Goal: Task Accomplishment & Management: Manage account settings

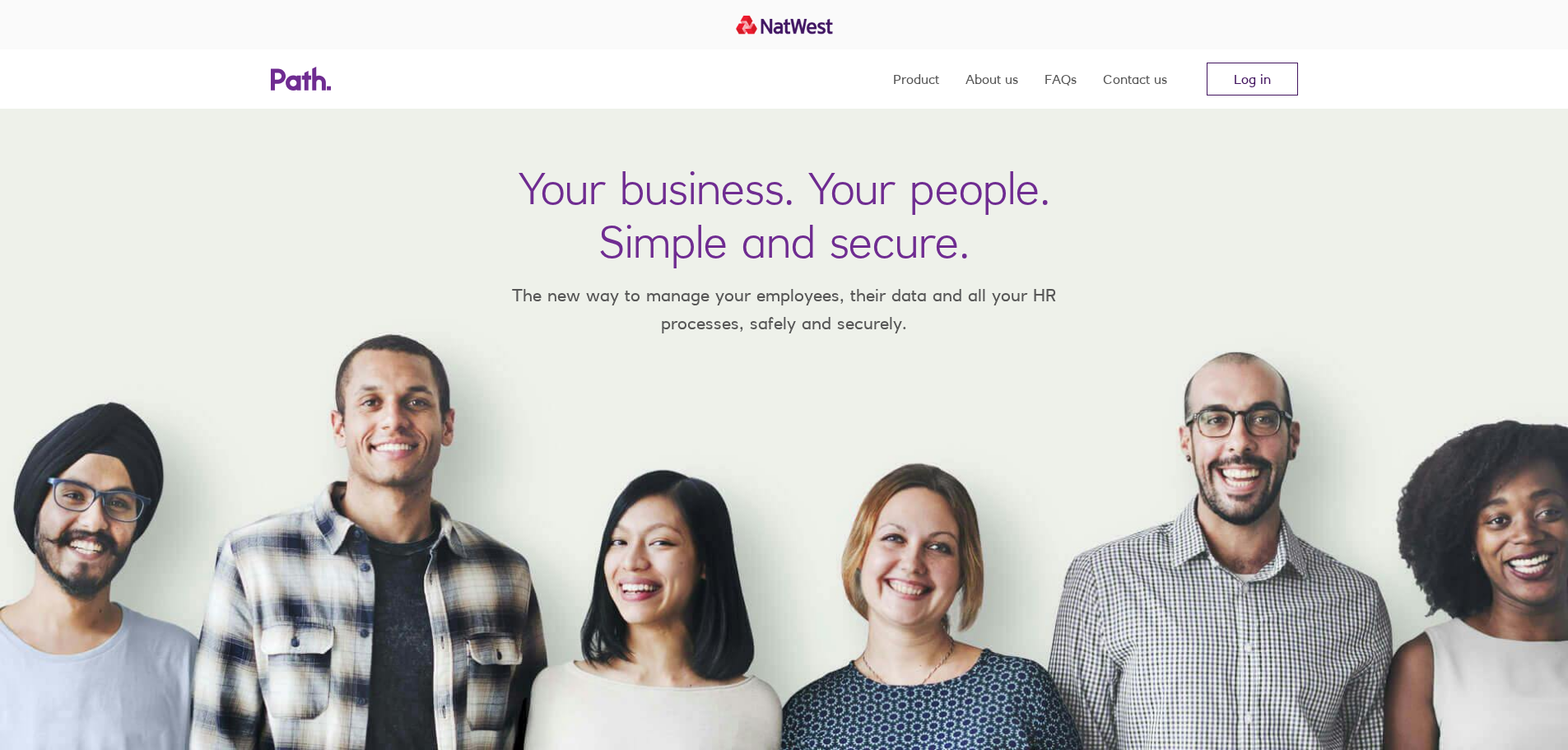
click at [1252, 86] on link "Log in" at bounding box center [1253, 78] width 92 height 32
click at [1290, 80] on link "Log in" at bounding box center [1253, 78] width 92 height 32
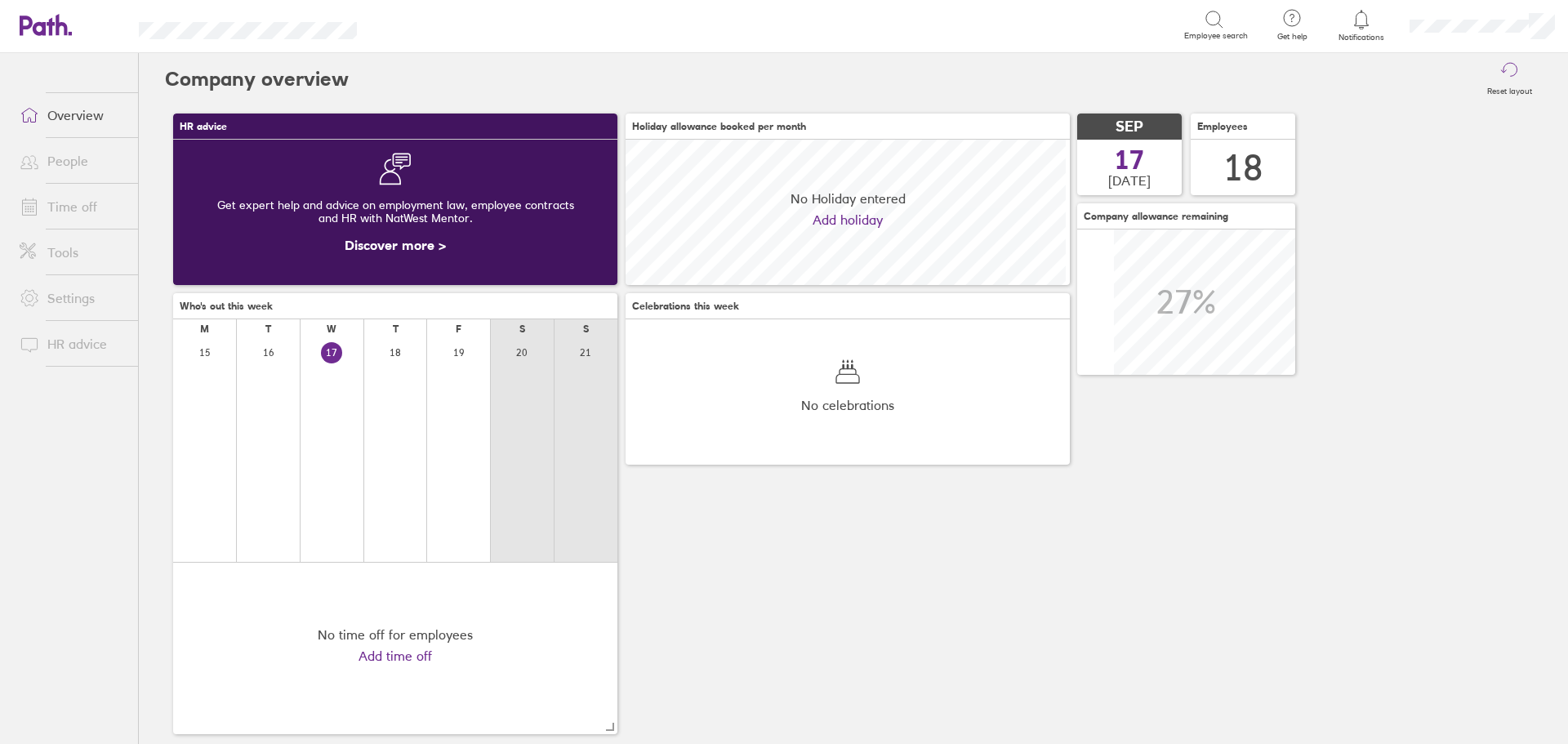
scroll to position [145, 444]
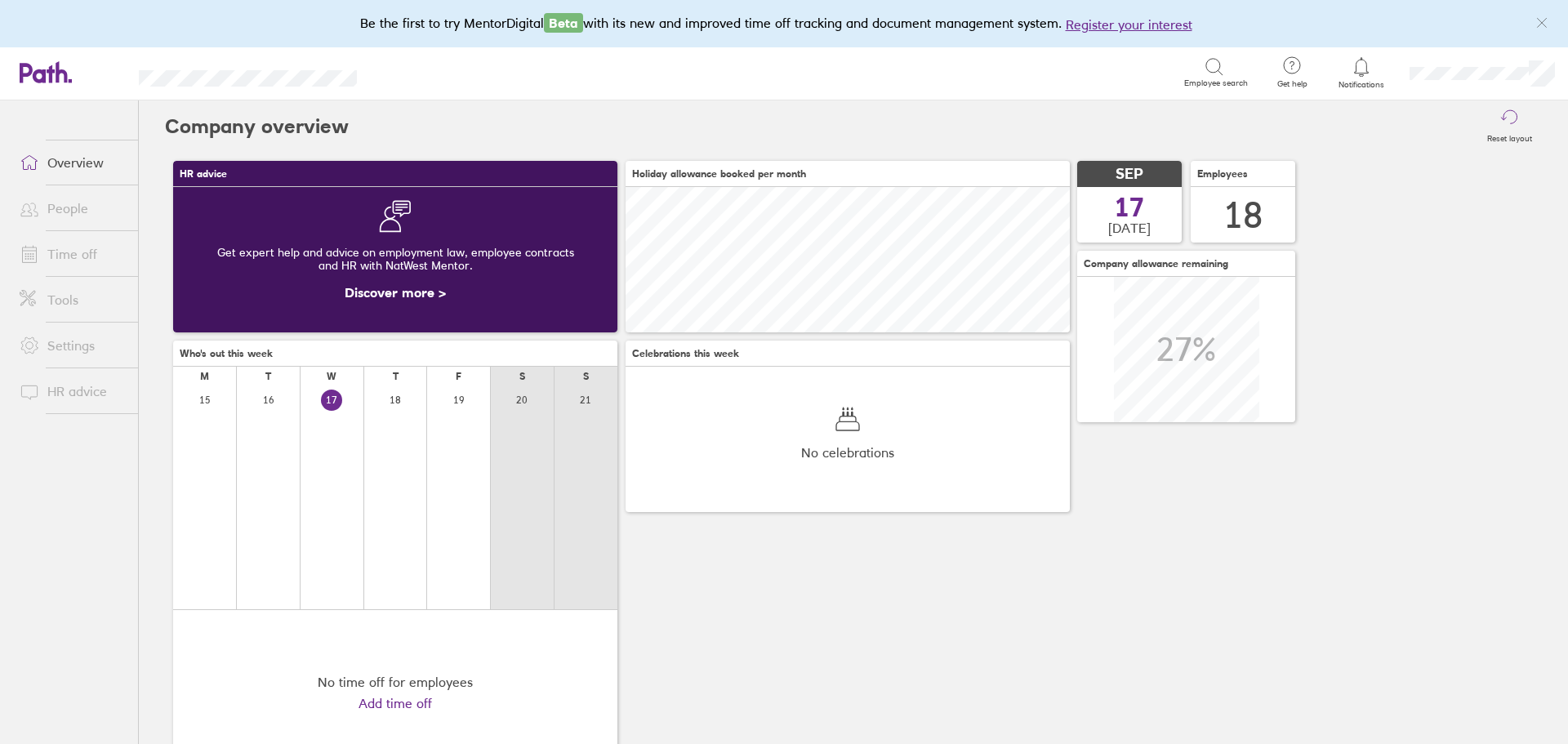
click at [96, 252] on link "Time off" at bounding box center [72, 254] width 132 height 32
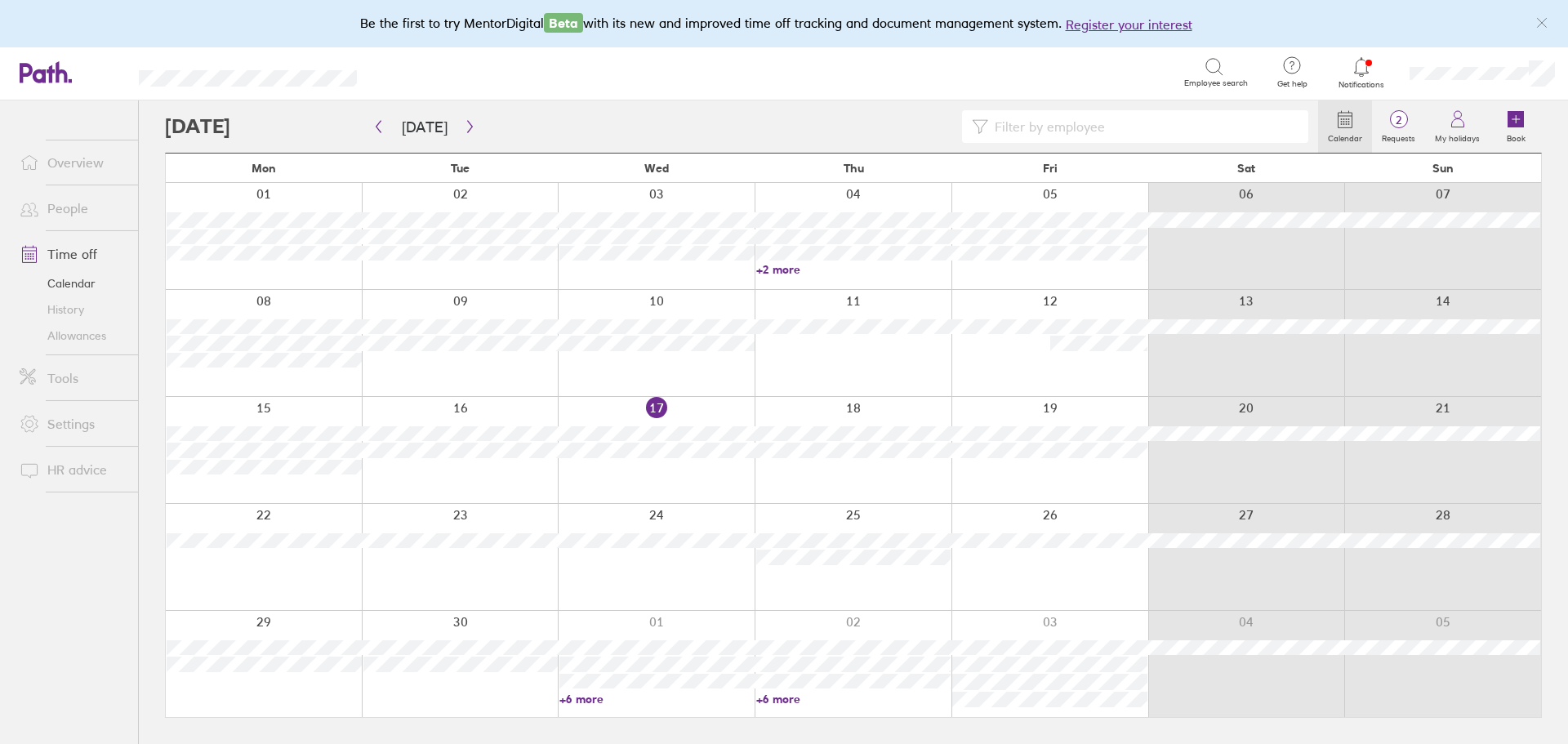
click at [717, 414] on div at bounding box center [656, 450] width 197 height 106
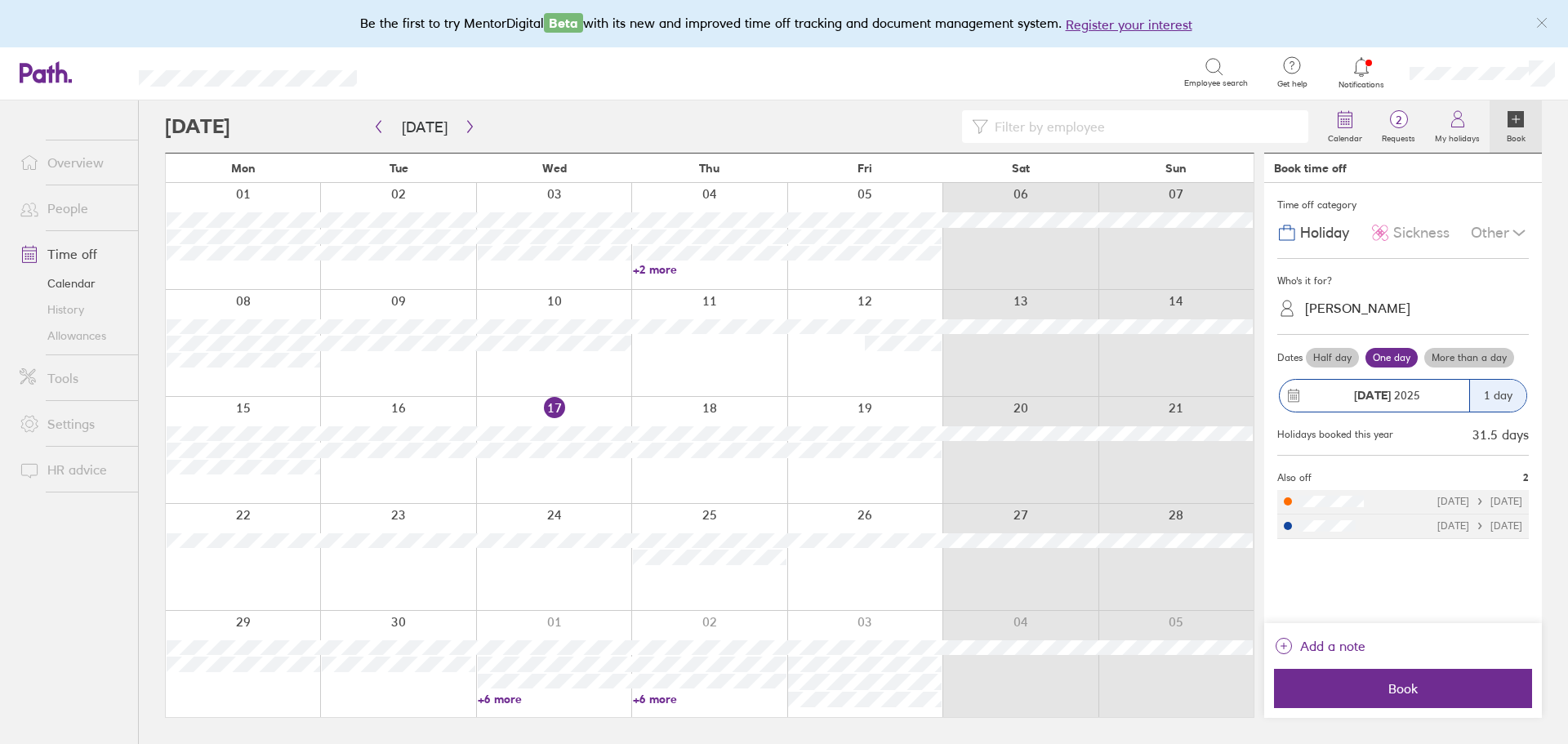
click at [1399, 228] on span "Sickness" at bounding box center [1420, 233] width 56 height 17
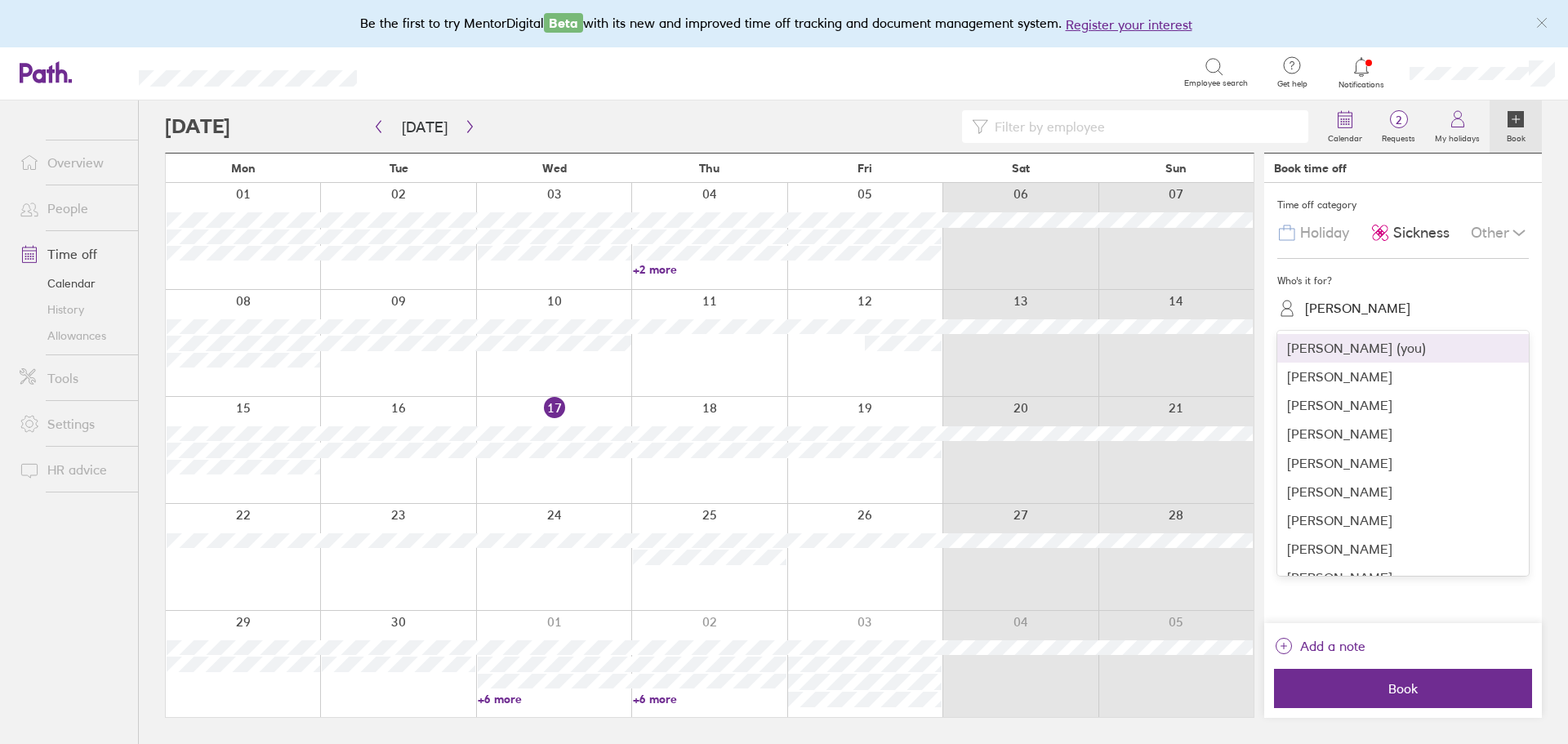
click at [1345, 299] on div "Melanie Comerford" at bounding box center [1413, 308] width 232 height 26
click at [1333, 378] on div "Ajay Kumar" at bounding box center [1402, 376] width 251 height 28
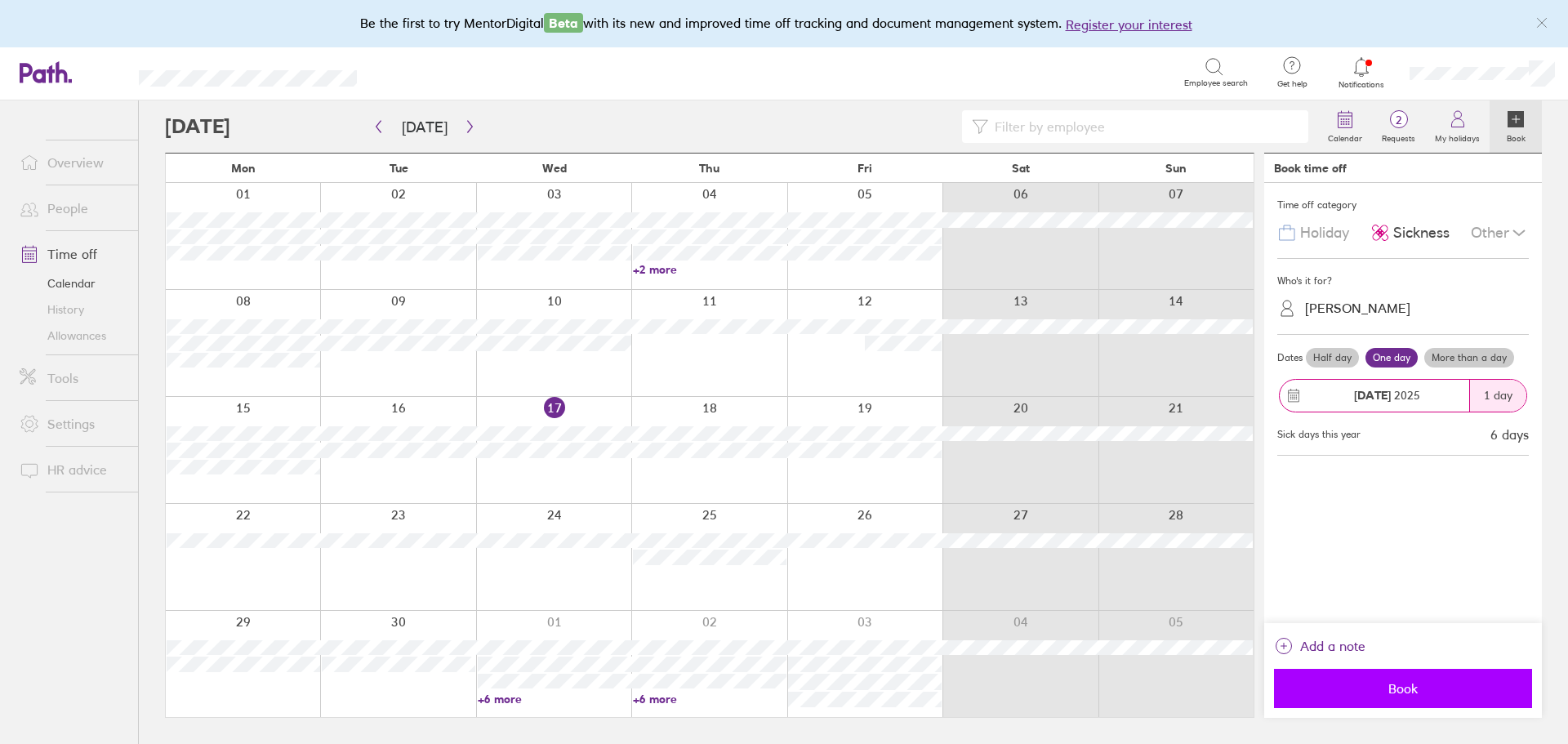
click at [1414, 698] on button "Book" at bounding box center [1402, 687] width 258 height 39
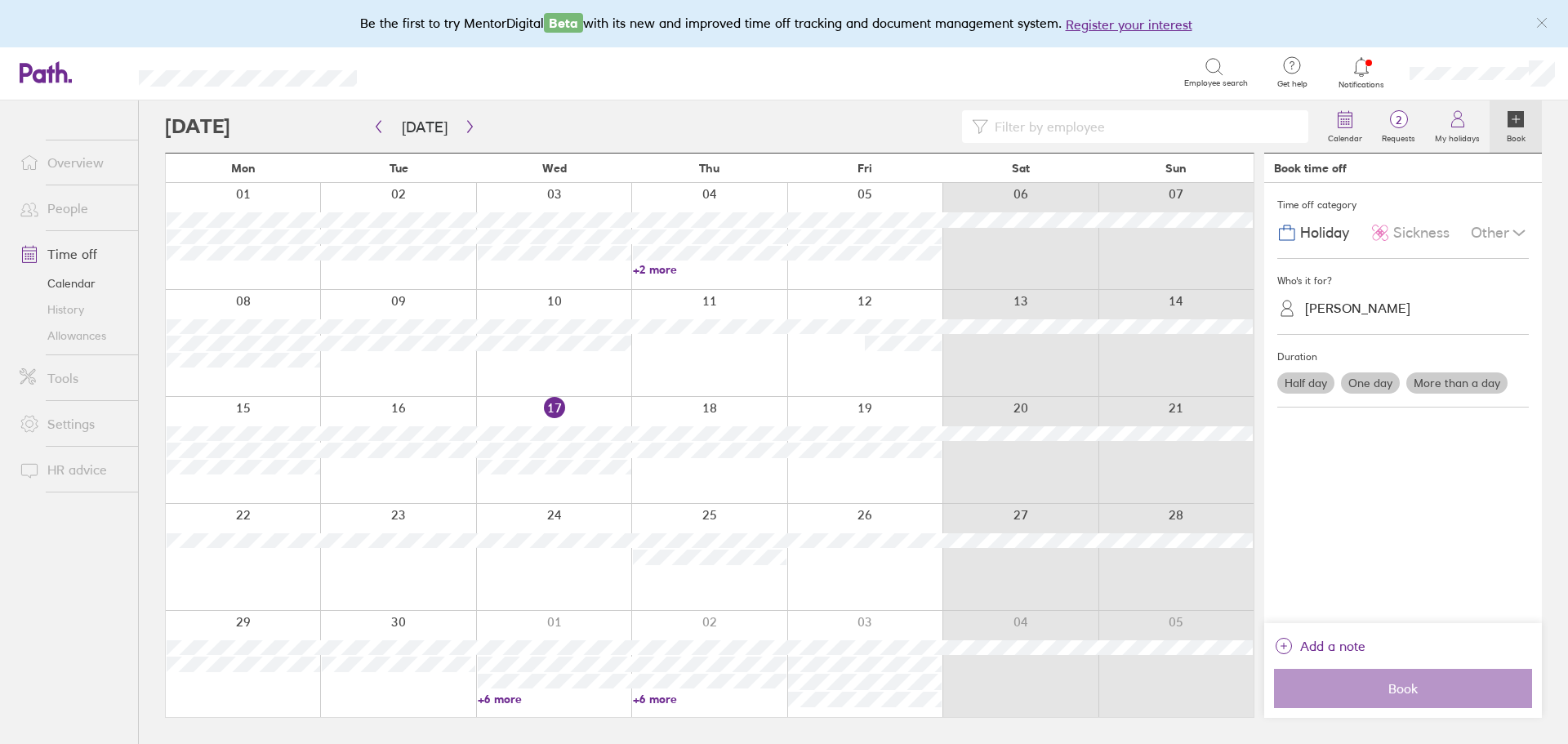
click at [91, 335] on link "Allowances" at bounding box center [72, 336] width 132 height 27
